Goal: Task Accomplishment & Management: Complete application form

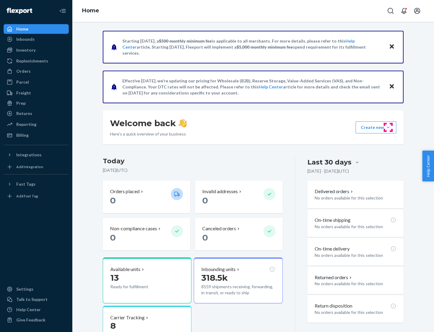
click at [388, 127] on button "Create new Create new inbound Create new order Create new product" at bounding box center [376, 127] width 41 height 12
click at [36, 39] on div "Inbounds" at bounding box center [36, 39] width 64 height 8
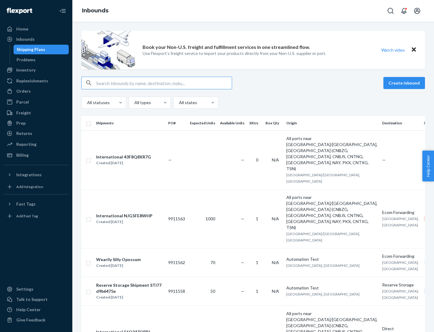
click at [405, 83] on button "Create inbound" at bounding box center [404, 83] width 42 height 12
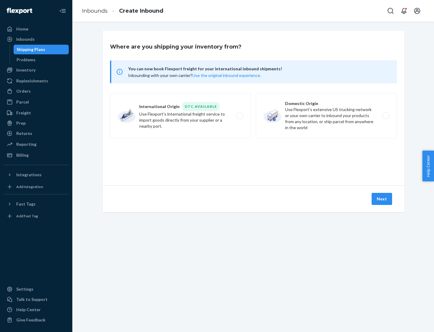
click at [327, 115] on label "Domestic Origin Use Flexport’s extensive US trucking network or your own carrie…" at bounding box center [326, 115] width 141 height 45
click at [386, 115] on input "Domestic Origin Use Flexport’s extensive US trucking network or your own carrie…" at bounding box center [388, 116] width 4 height 4
radio input "true"
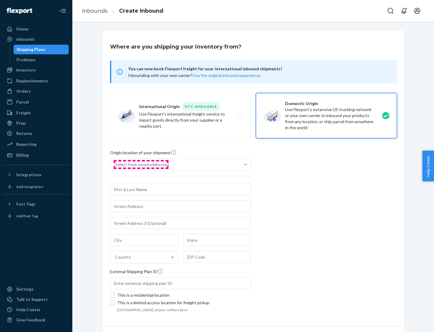
click at [141, 164] on div "Select from saved addresses" at bounding box center [142, 164] width 54 height 6
click at [116, 164] on input "Select from saved addresses" at bounding box center [115, 164] width 1 height 6
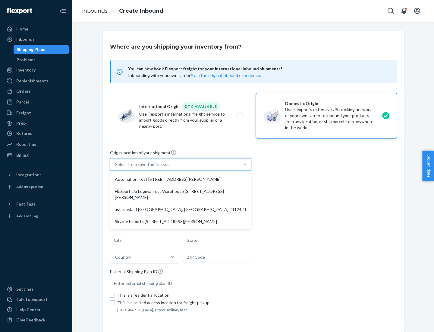
scroll to position [2, 0]
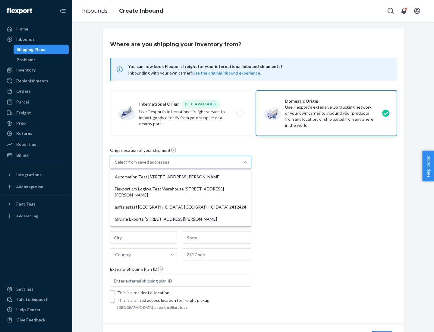
click at [181, 177] on div "Automation Test [STREET_ADDRESS][PERSON_NAME]" at bounding box center [180, 177] width 139 height 12
click at [116, 165] on input "option Automation Test [STREET_ADDRESS][PERSON_NAME] focused, 1 of 4. 4 results…" at bounding box center [115, 162] width 1 height 6
type input "Automation Test"
type input "9th Floor"
type input "[GEOGRAPHIC_DATA]"
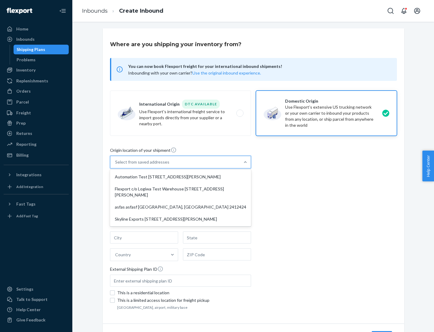
type input "CA"
type input "94104"
type input "[STREET_ADDRESS][PERSON_NAME]"
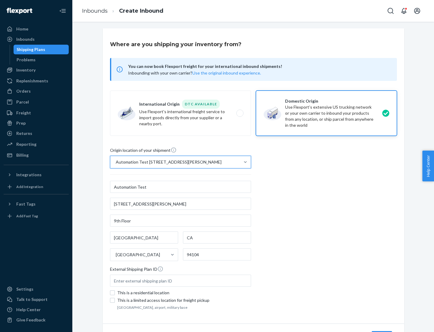
scroll to position [35, 0]
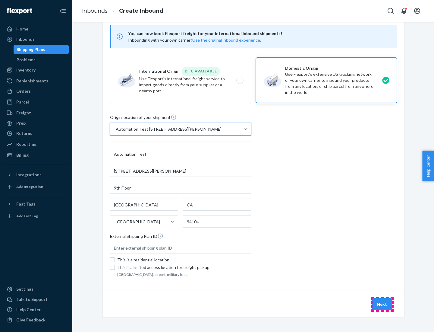
click at [382, 304] on button "Next" at bounding box center [382, 304] width 21 height 12
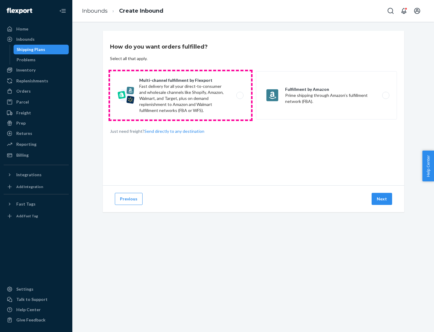
click at [181, 95] on label "Multi-channel fulfillment by Flexport Fast delivery for all your direct-to-cons…" at bounding box center [180, 95] width 141 height 48
click at [240, 95] on input "Multi-channel fulfillment by Flexport Fast delivery for all your direct-to-cons…" at bounding box center [242, 95] width 4 height 4
radio input "true"
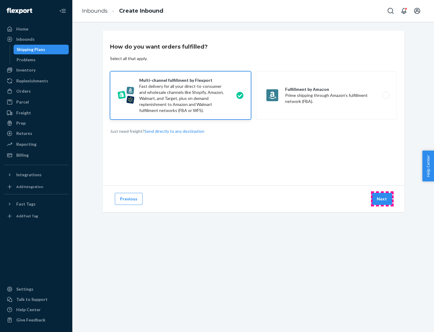
click at [382, 199] on button "Next" at bounding box center [382, 199] width 21 height 12
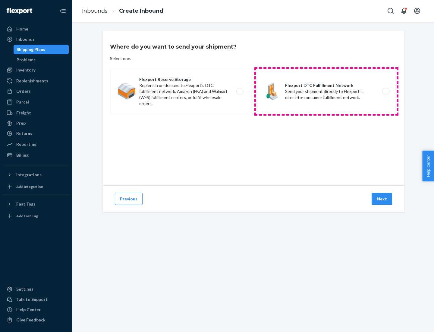
click at [327, 91] on label "Flexport DTC Fulfillment Network Send your shipment directly to Flexport's dire…" at bounding box center [326, 91] width 141 height 45
click at [386, 91] on input "Flexport DTC Fulfillment Network Send your shipment directly to Flexport's dire…" at bounding box center [388, 92] width 4 height 4
radio input "true"
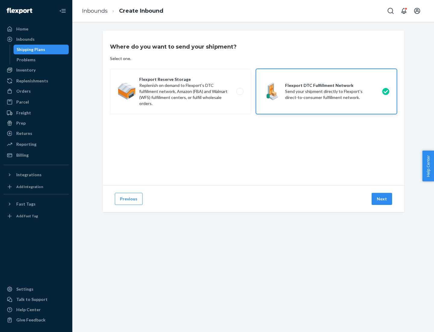
click at [382, 199] on button "Next" at bounding box center [382, 199] width 21 height 12
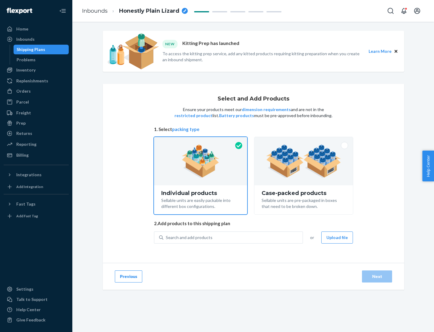
click at [304, 161] on img at bounding box center [303, 160] width 75 height 33
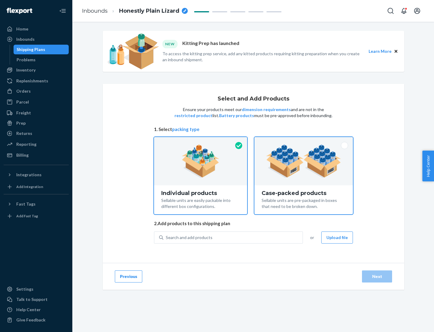
click at [304, 141] on input "Case-packed products Sellable units are pre-packaged in boxes that need to be b…" at bounding box center [304, 139] width 4 height 4
radio input "true"
radio input "false"
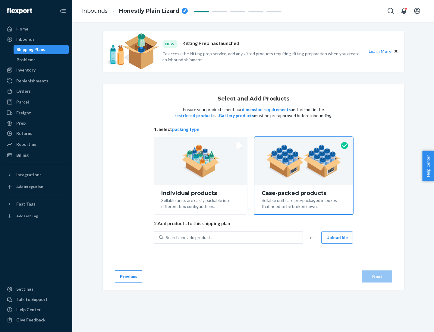
click at [233, 237] on div "Search and add products" at bounding box center [232, 237] width 139 height 11
click at [166, 237] on input "Search and add products" at bounding box center [166, 237] width 1 height 6
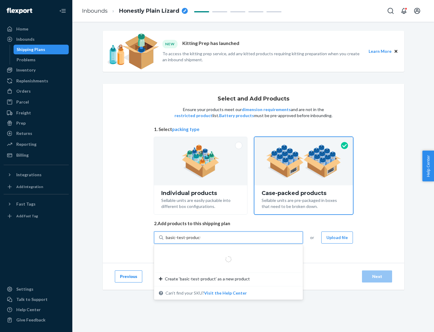
type input "basic-test-product-1"
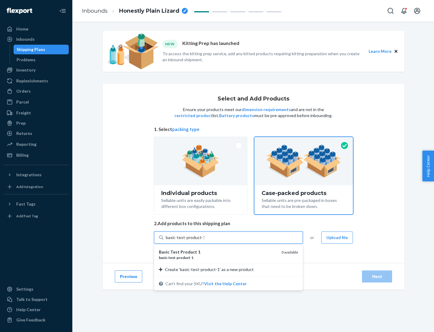
click at [218, 257] on div "basic - test - product - 1" at bounding box center [218, 257] width 118 height 5
click at [204, 240] on input "basic-test-product-1" at bounding box center [185, 237] width 39 height 6
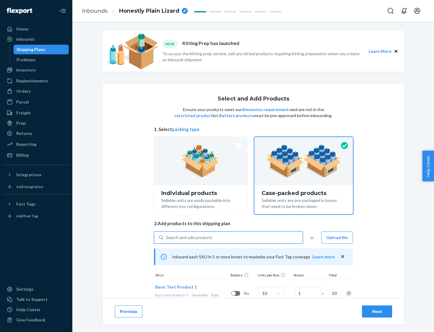
scroll to position [22, 0]
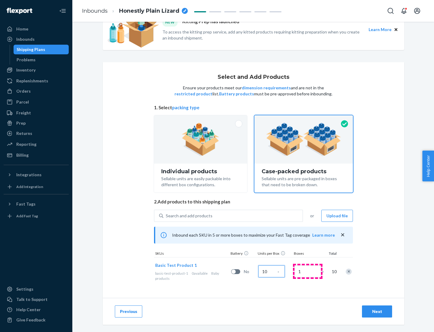
type input "10"
type input "7"
click at [377, 311] on div "Next" at bounding box center [377, 311] width 20 height 6
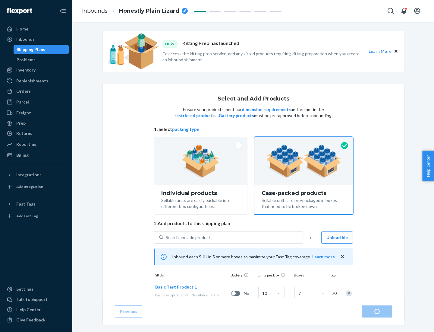
radio input "true"
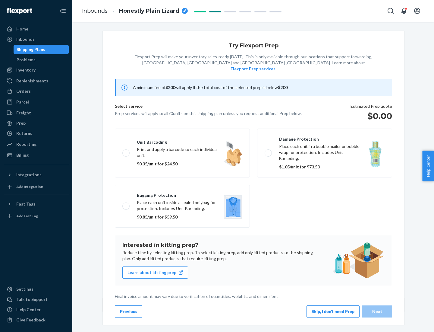
scroll to position [2, 0]
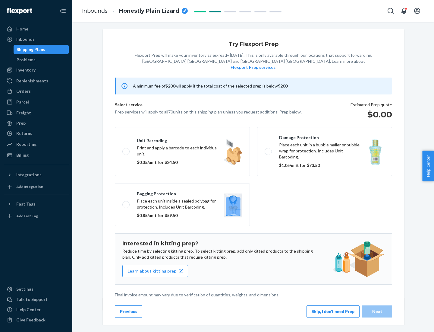
click at [182, 192] on label "Bagging protection Place each unit inside a sealed polybag for protection. Incl…" at bounding box center [182, 204] width 135 height 43
click at [126, 202] on input "Bagging protection Place each unit inside a sealed polybag for protection. Incl…" at bounding box center [124, 204] width 4 height 4
checkbox input "true"
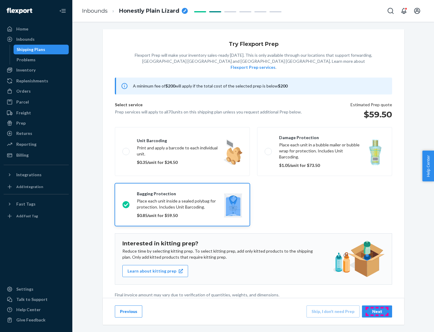
click at [377, 311] on div "Next" at bounding box center [377, 311] width 20 height 6
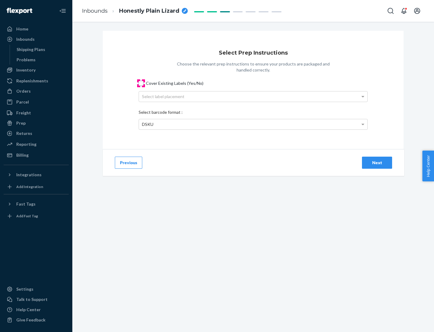
click at [141, 83] on input "Cover Existing Labels (Yes/No)" at bounding box center [141, 83] width 5 height 5
checkbox input "true"
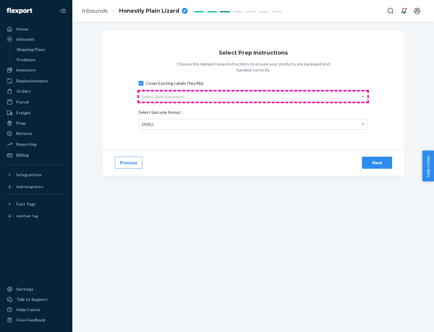
click at [253, 96] on div "Select label placement" at bounding box center [253, 96] width 229 height 10
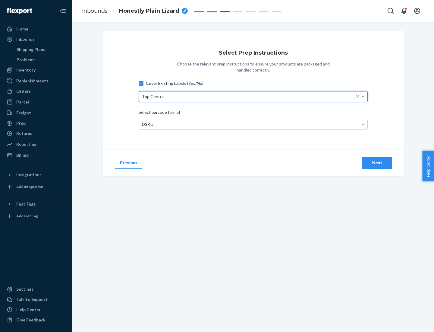
click at [253, 124] on div "DSKU" at bounding box center [253, 124] width 229 height 10
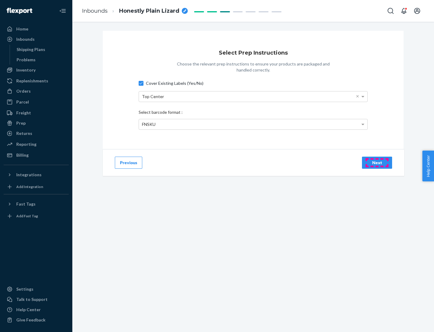
click at [377, 162] on div "Next" at bounding box center [377, 162] width 20 height 6
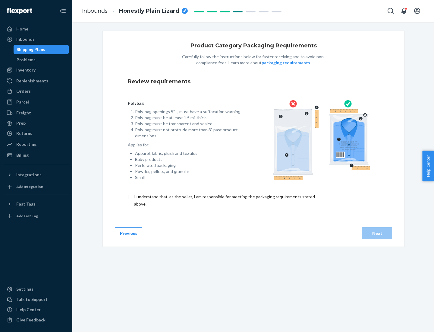
click at [224, 200] on input "checkbox" at bounding box center [228, 200] width 200 height 14
checkbox input "true"
click at [377, 233] on div "Next" at bounding box center [377, 233] width 20 height 6
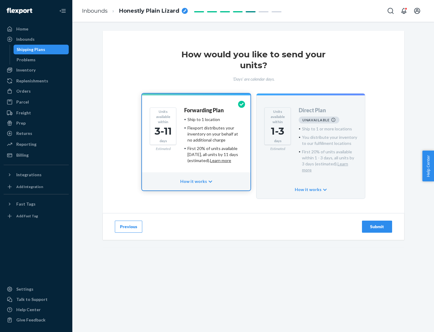
click at [204, 110] on h4 "Forwarding Plan" at bounding box center [203, 110] width 39 height 6
click at [377, 223] on div "Submit" at bounding box center [377, 226] width 20 height 6
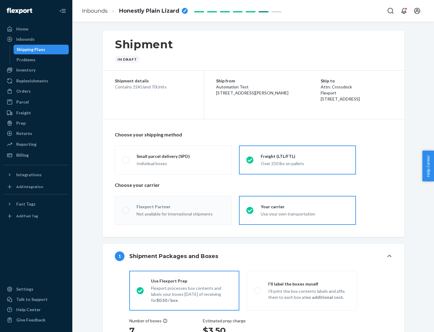
radio input "true"
radio input "false"
radio input "true"
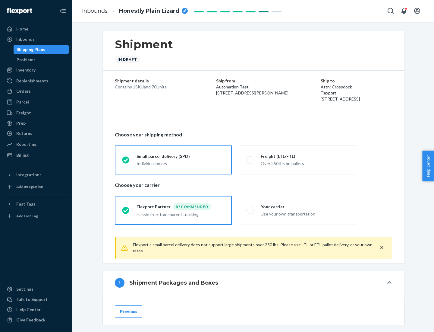
click at [181, 163] on div "Individual boxes" at bounding box center [181, 163] width 88 height 6
click at [126, 162] on input "Small parcel delivery (SPD) Individual boxes" at bounding box center [124, 160] width 4 height 4
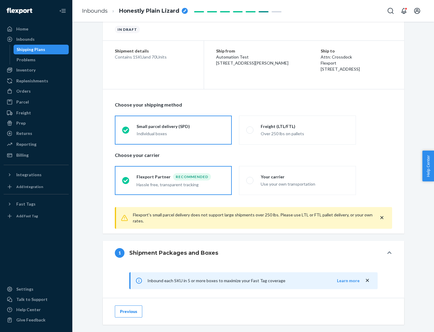
click at [305, 176] on div "Your carrier" at bounding box center [305, 177] width 88 height 6
click at [250, 178] on input "Your carrier Use your own transportation" at bounding box center [248, 180] width 4 height 4
radio input "true"
radio input "false"
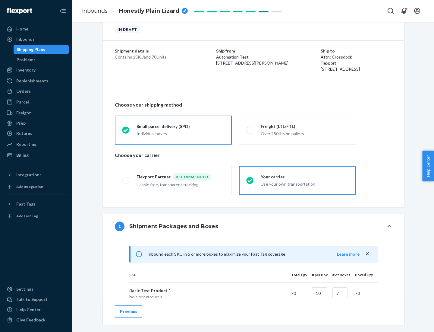
scroll to position [146, 0]
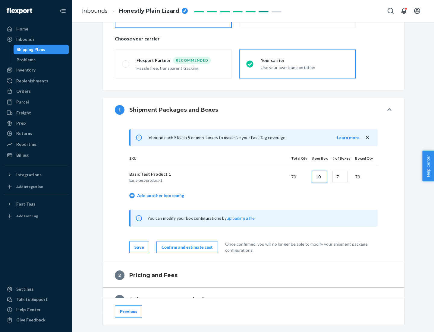
type input "10"
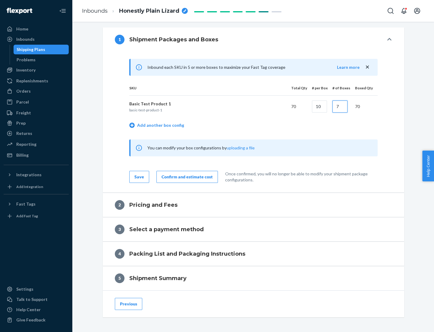
type input "7"
click at [186, 176] on div "Confirm and estimate cost" at bounding box center [187, 177] width 51 height 6
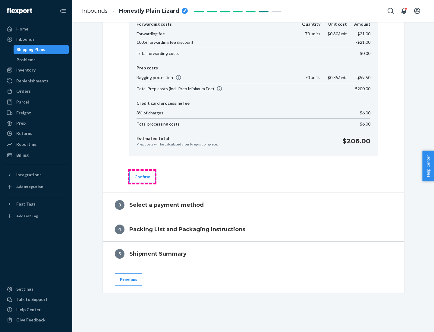
click at [142, 176] on button "Confirm" at bounding box center [142, 177] width 26 height 12
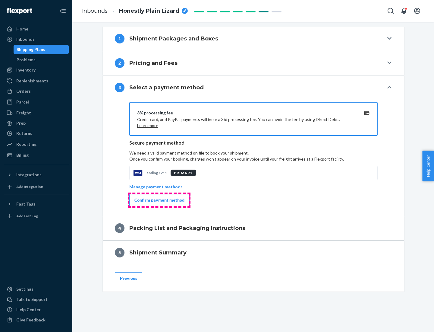
click at [159, 200] on div "Confirm payment method" at bounding box center [159, 200] width 50 height 6
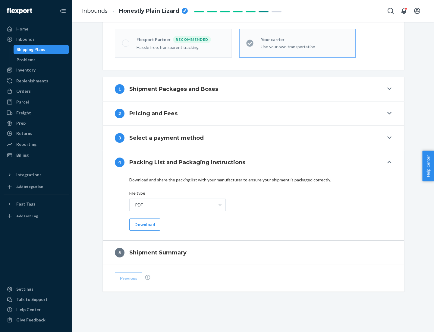
scroll to position [167, 0]
click at [144, 224] on button "Download" at bounding box center [144, 224] width 31 height 12
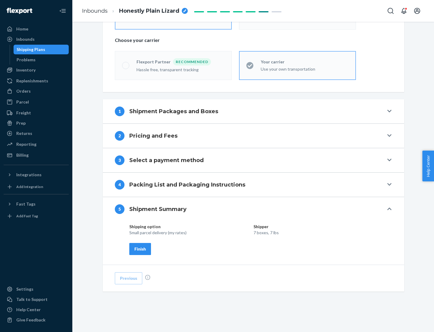
scroll to position [145, 0]
